Goal: Task Accomplishment & Management: Use online tool/utility

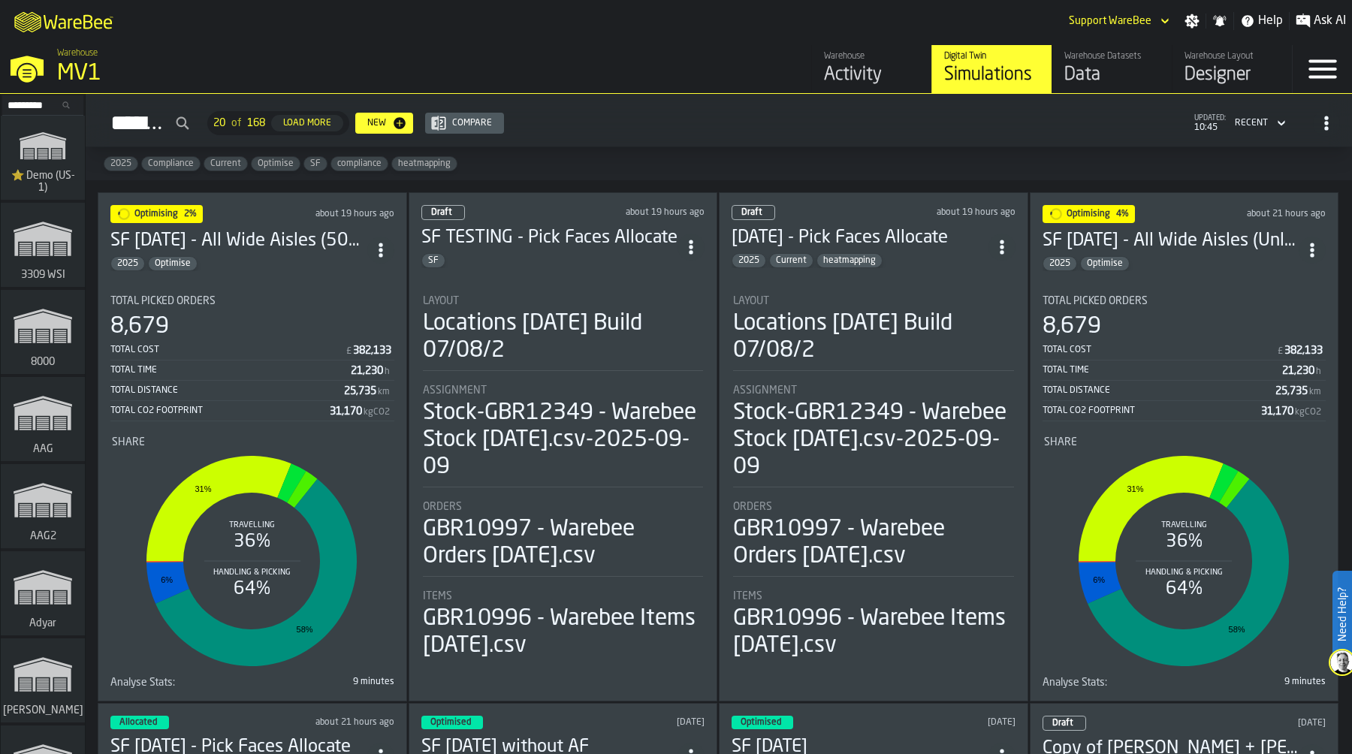
click at [650, 129] on div "Simulations 20 of 168 Load More New Compare updated: 10:45 Recent" at bounding box center [719, 123] width 1243 height 35
click at [92, 71] on div "MV1" at bounding box center [260, 73] width 406 height 27
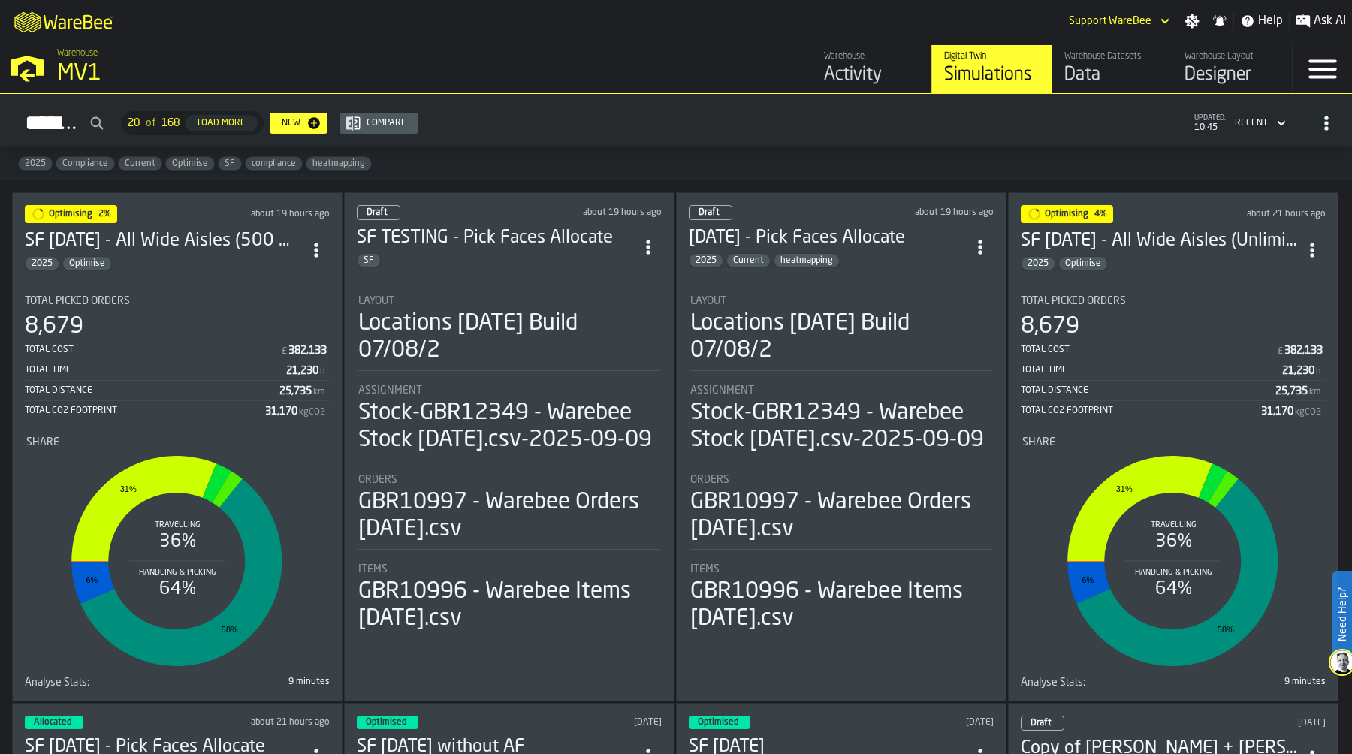
click at [92, 71] on div "MV1" at bounding box center [260, 73] width 406 height 27
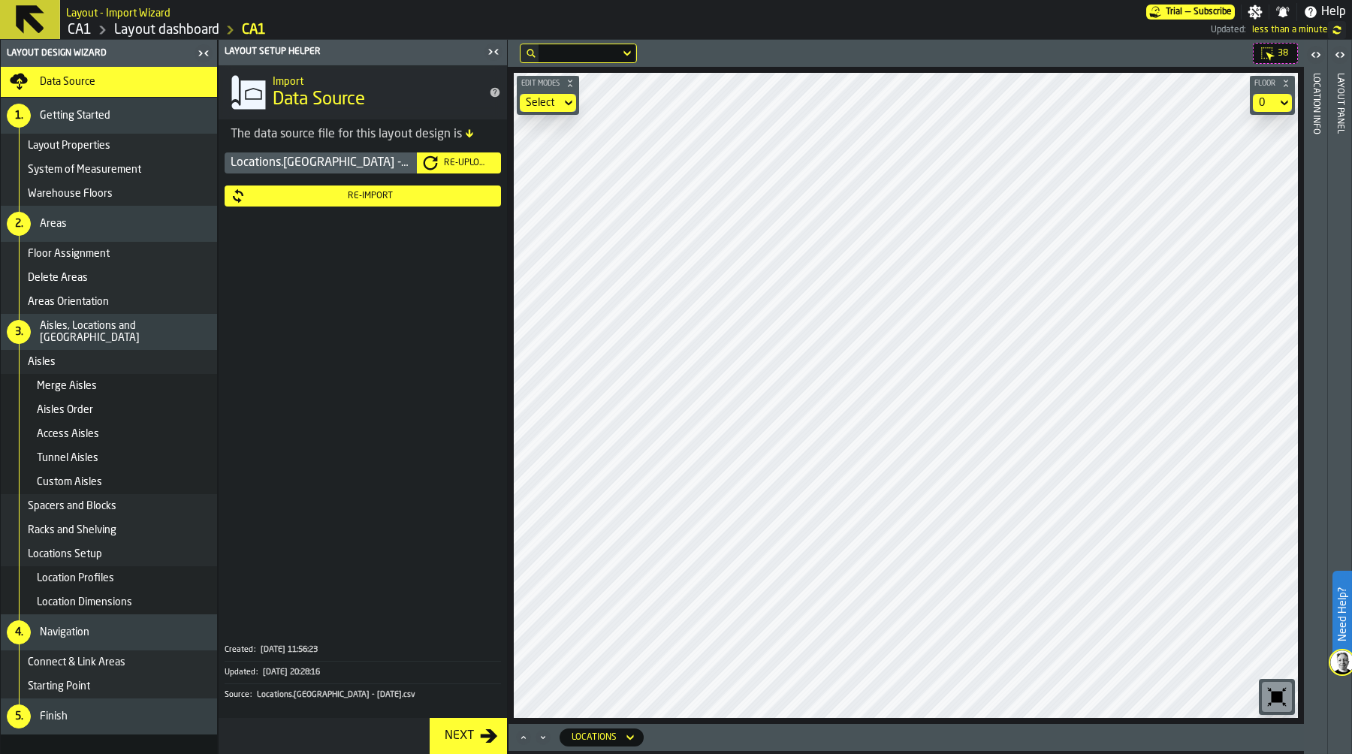
click at [78, 32] on link "CA1" at bounding box center [80, 30] width 24 height 17
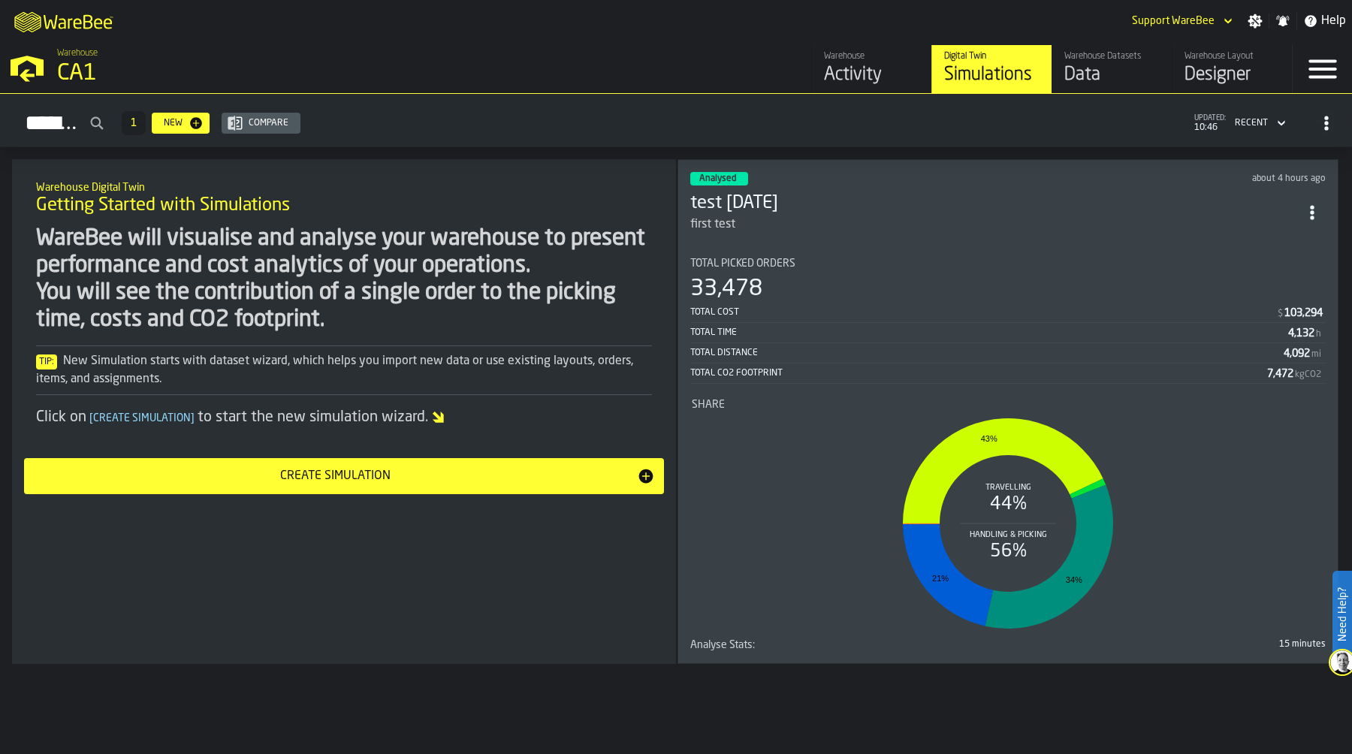
click at [83, 65] on div "CA1" at bounding box center [260, 73] width 406 height 27
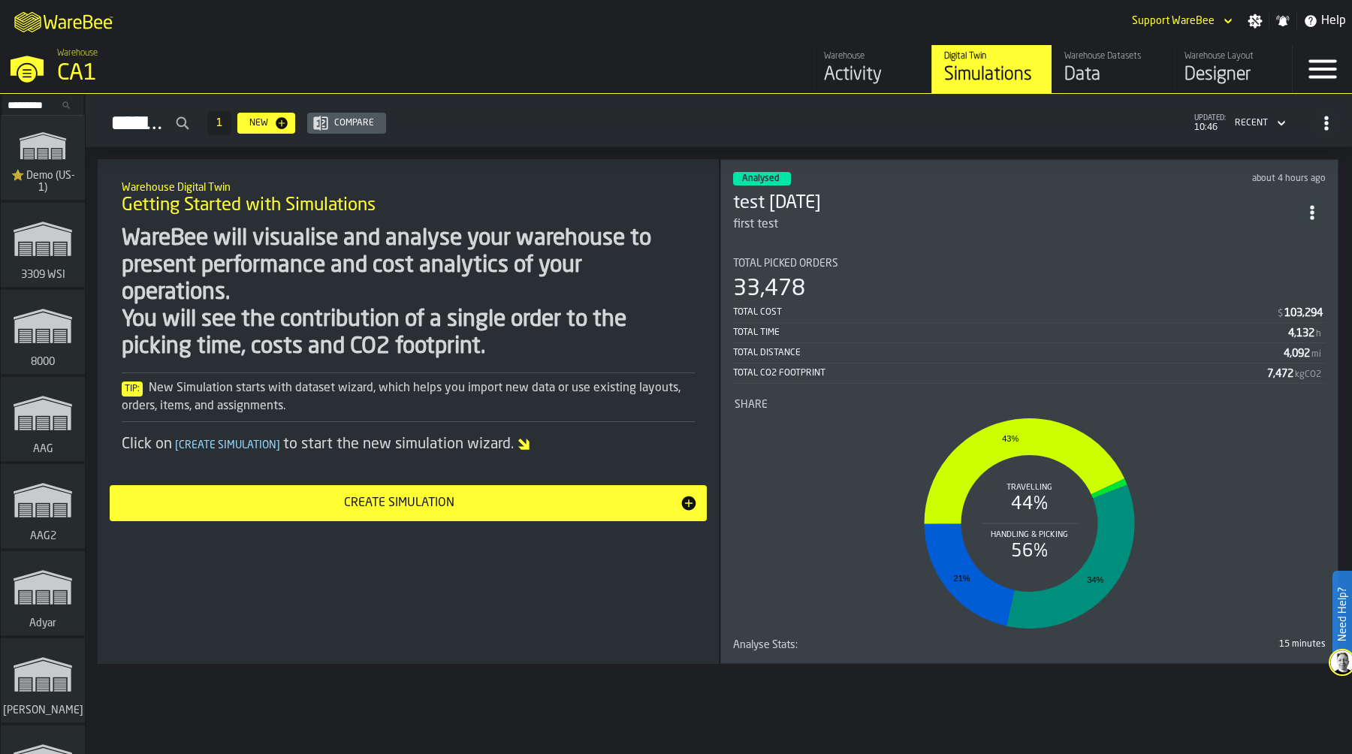
click at [29, 108] on input "Search..." at bounding box center [43, 105] width 78 height 17
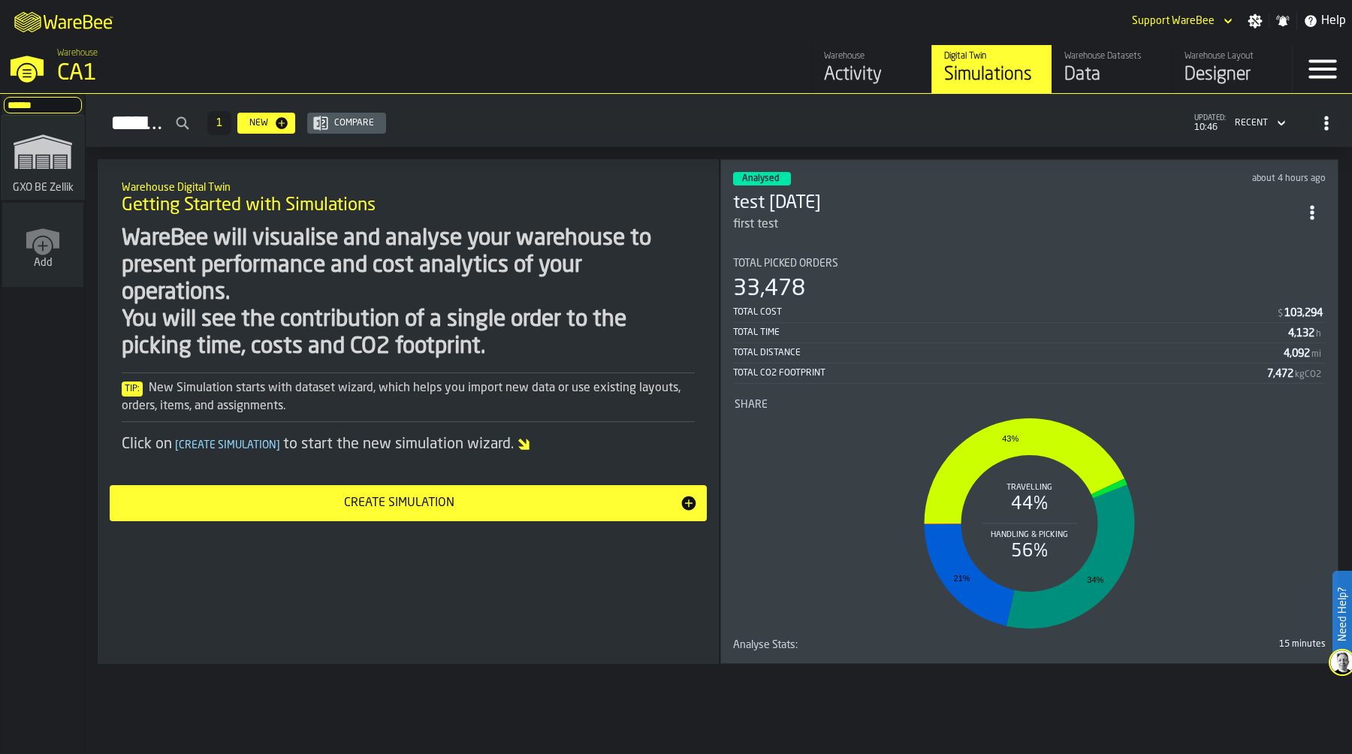
type input "******"
click at [38, 157] on rect "link-to-/wh/i/5fa160b1-7992-442a-9057-4226e3d2ae6d/simulations" at bounding box center [43, 157] width 12 height 2
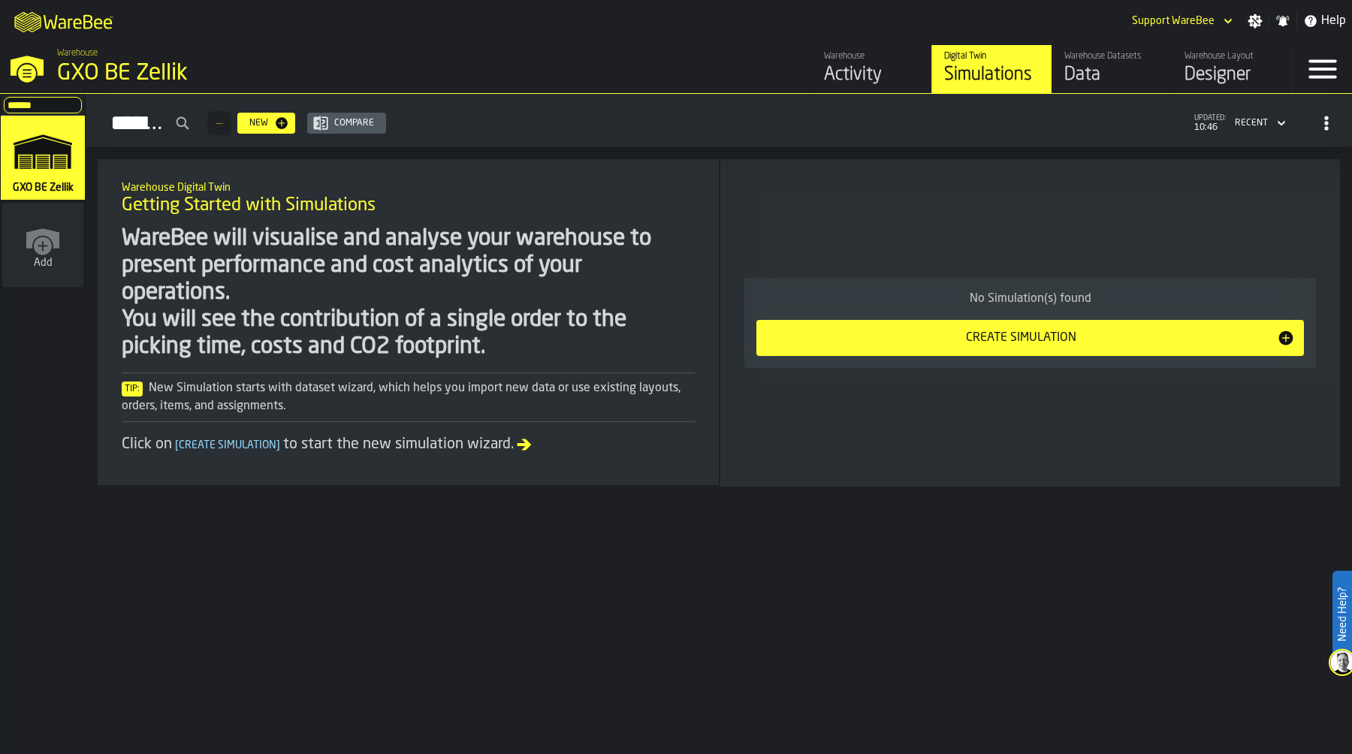
click at [1213, 59] on div "Warehouse Layout" at bounding box center [1232, 56] width 95 height 11
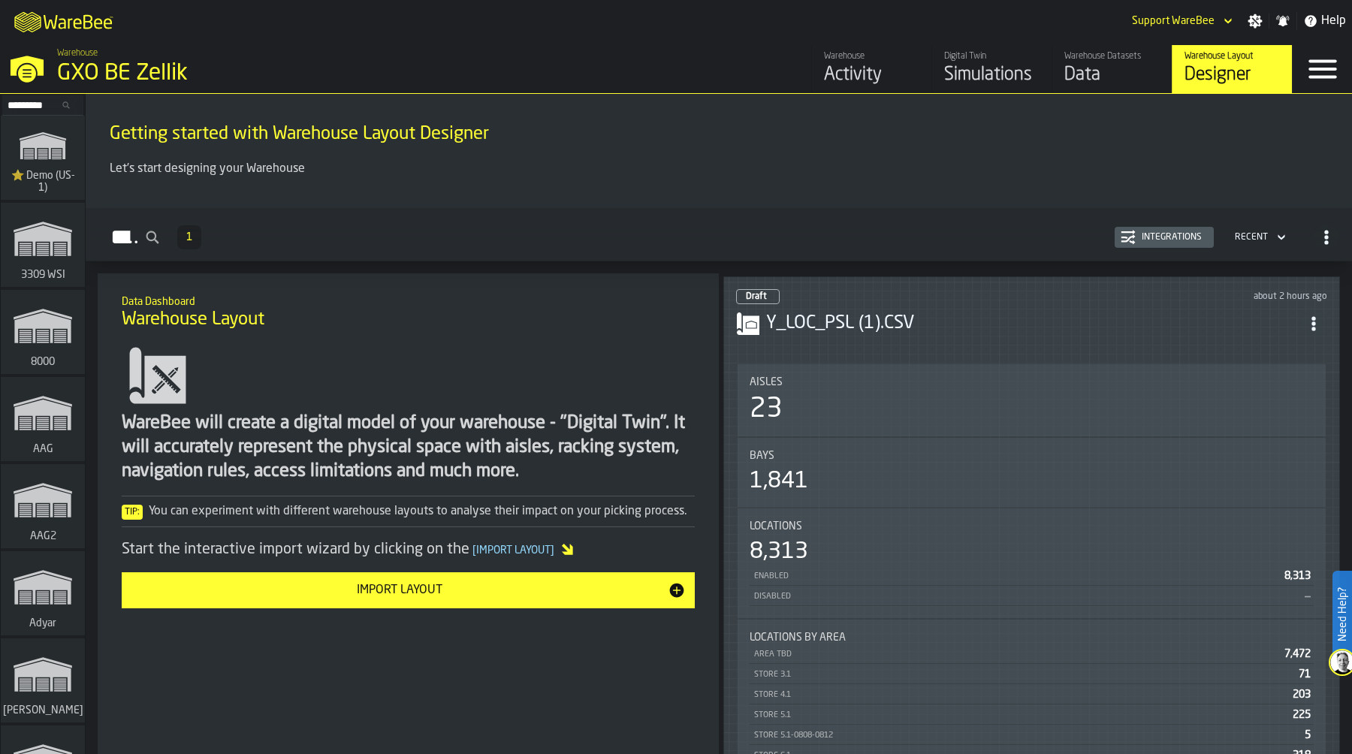
click at [962, 411] on div "23" at bounding box center [1032, 409] width 564 height 30
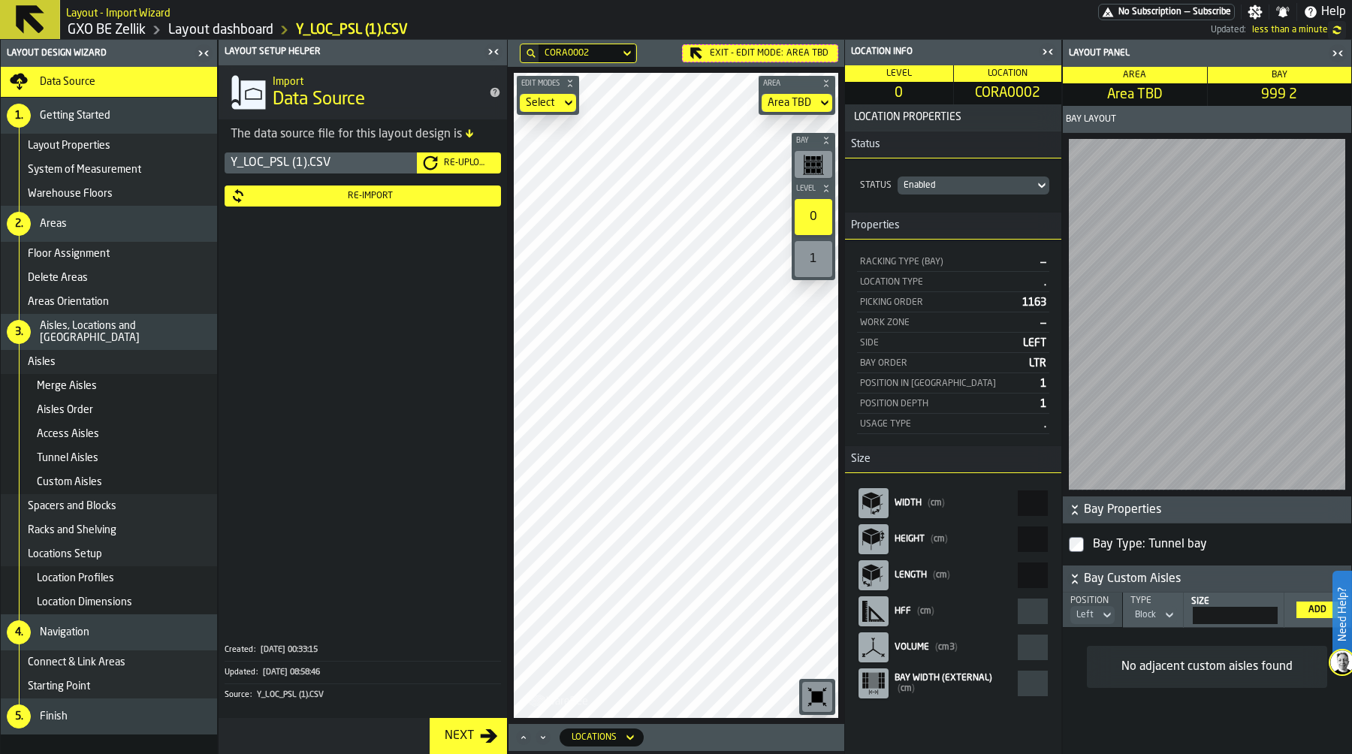
click at [1336, 53] on icon "button-toggle-Close me" at bounding box center [1338, 53] width 18 height 18
